Goal: Task Accomplishment & Management: Complete application form

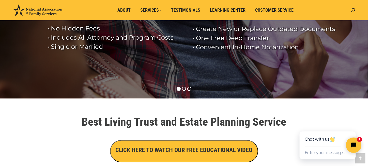
scroll to position [102, 0]
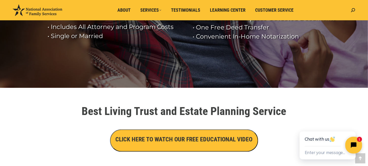
click at [356, 145] on icon "Close chat widget" at bounding box center [356, 145] width 5 height 5
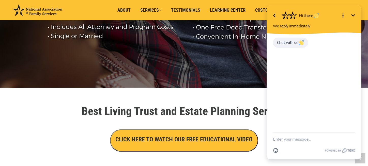
click at [295, 141] on textarea "New message" at bounding box center [314, 139] width 82 height 13
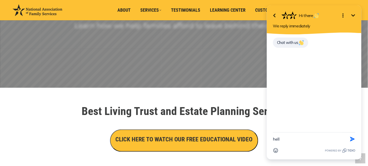
type textarea "hello"
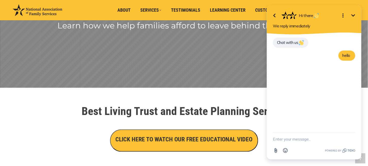
click at [354, 13] on icon "Minimize" at bounding box center [353, 15] width 6 height 6
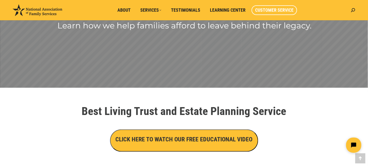
click at [277, 10] on span "Customer Service" at bounding box center [274, 10] width 38 height 6
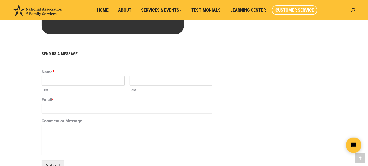
scroll to position [305, 0]
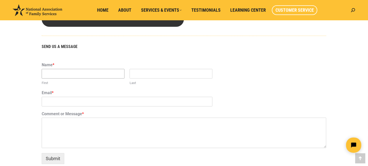
click at [78, 74] on input "First" at bounding box center [83, 74] width 83 height 10
type input "Colette"
type input "Osweiler"
type input "sendemailtocolette@gmail.com"
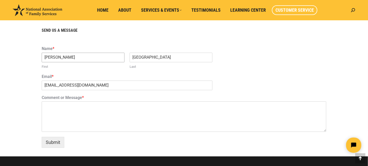
scroll to position [331, 0]
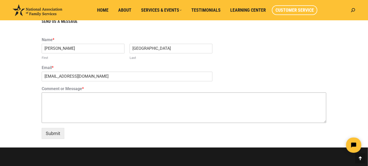
click at [57, 105] on textarea "Comment or Message *" at bounding box center [184, 108] width 285 height 31
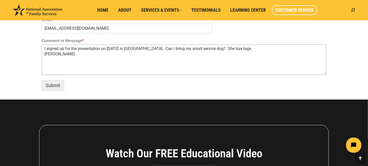
scroll to position [382, 0]
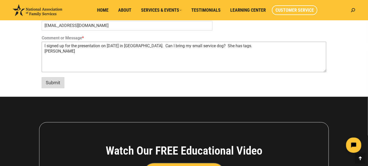
type textarea "I signed up for the presentation on Sept 24 in Mission Valley. Can I bring my s…"
click at [55, 83] on button "Submit" at bounding box center [53, 82] width 23 height 11
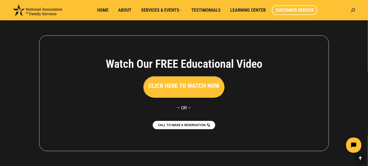
scroll to position [340, 0]
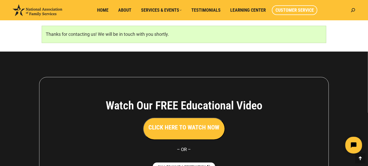
click at [356, 143] on icon "Open chat widget" at bounding box center [357, 145] width 8 height 8
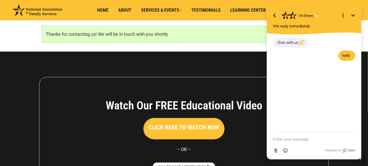
click at [352, 17] on icon "Minimize" at bounding box center [353, 15] width 6 height 6
